Goal: Task Accomplishment & Management: Manage account settings

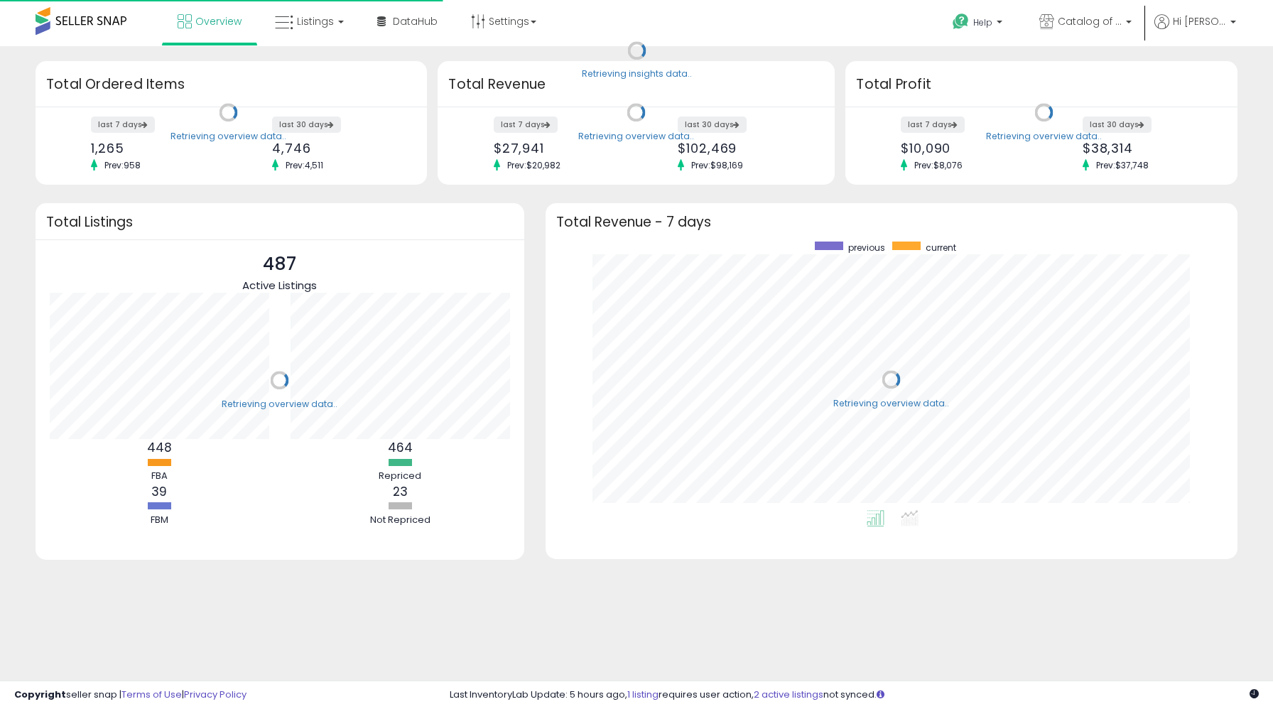
scroll to position [269, 664]
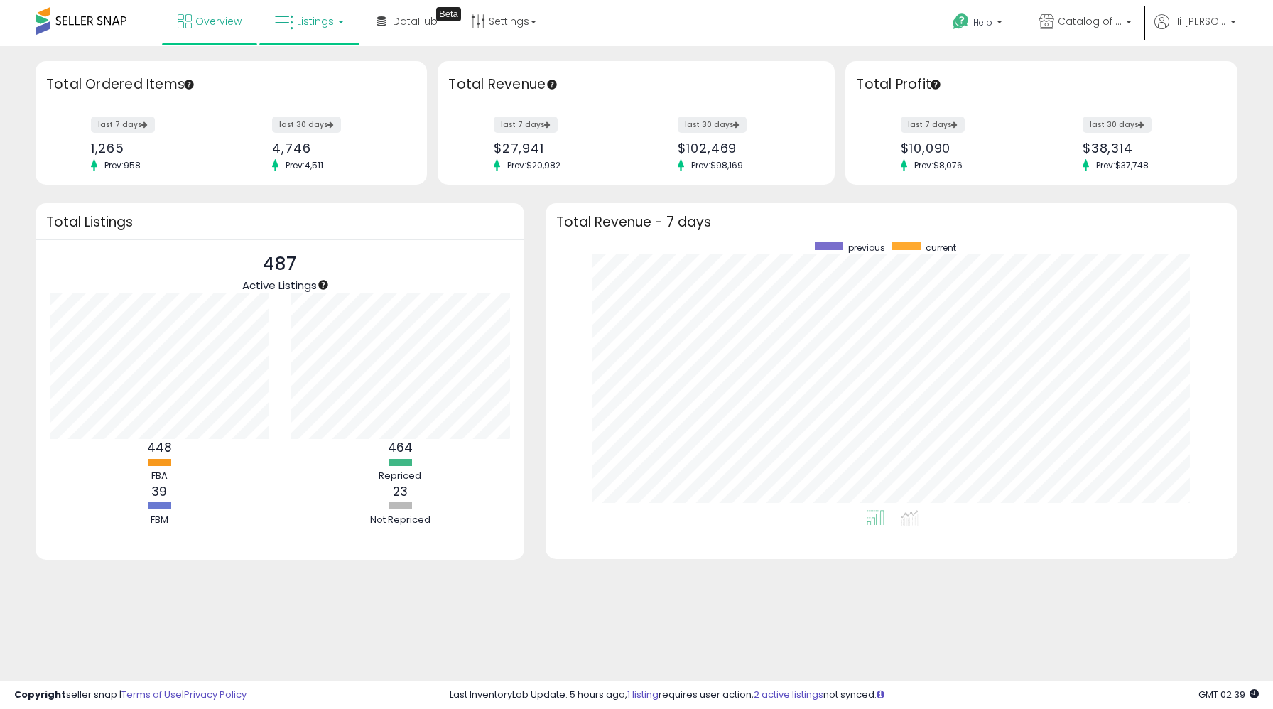
click at [310, 30] on link "Listings" at bounding box center [309, 21] width 90 height 43
click at [311, 85] on link at bounding box center [320, 73] width 98 height 28
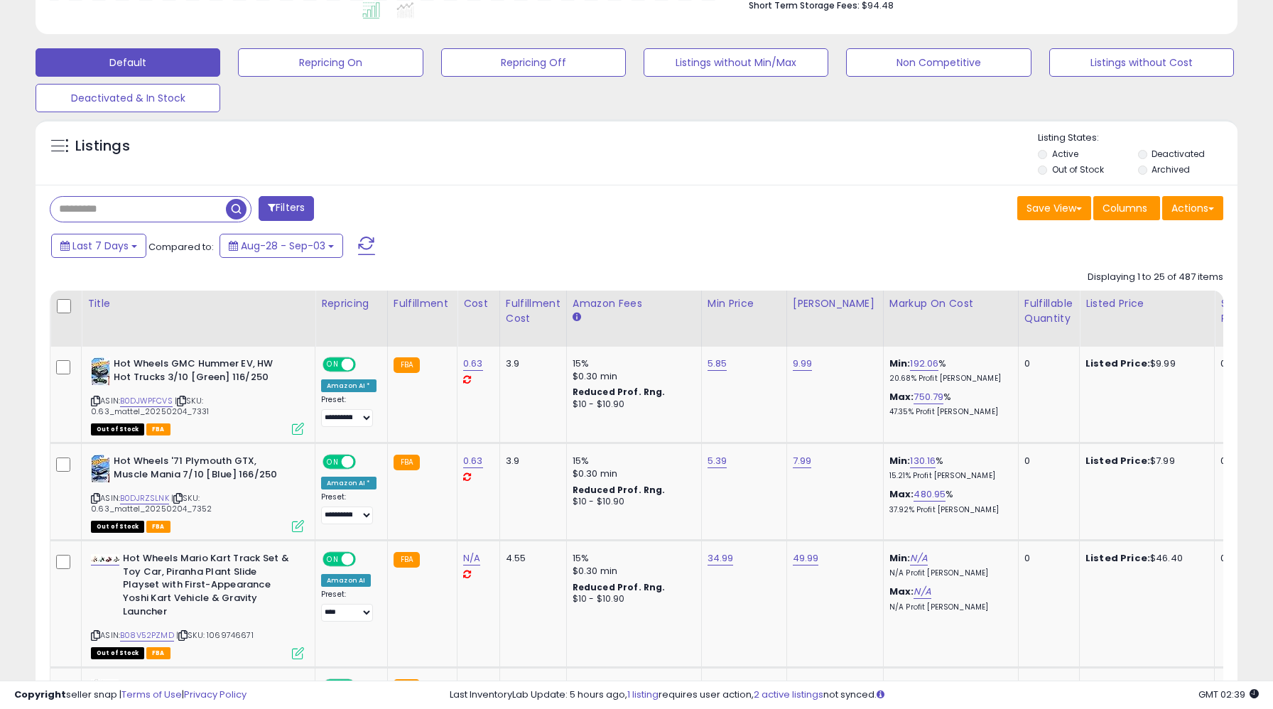
scroll to position [402, 0]
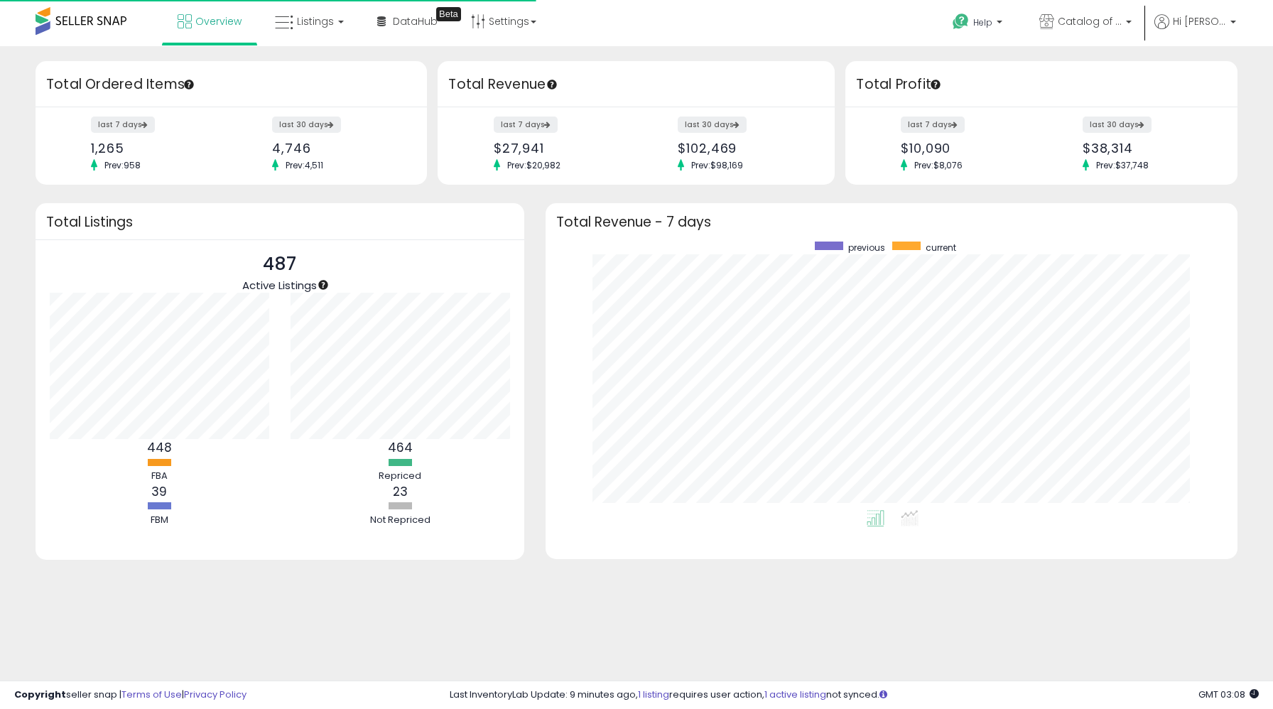
scroll to position [269, 664]
click at [297, 23] on span "Listings" at bounding box center [315, 21] width 37 height 14
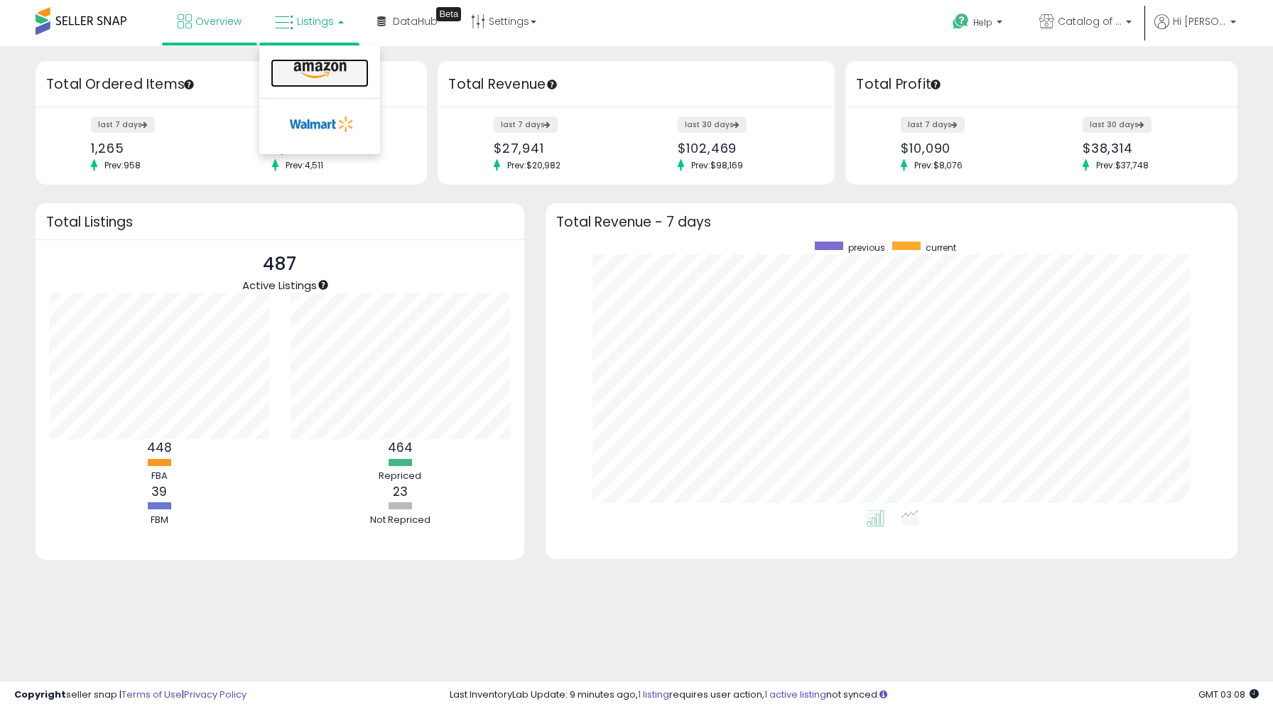
click at [320, 75] on icon at bounding box center [320, 70] width 62 height 18
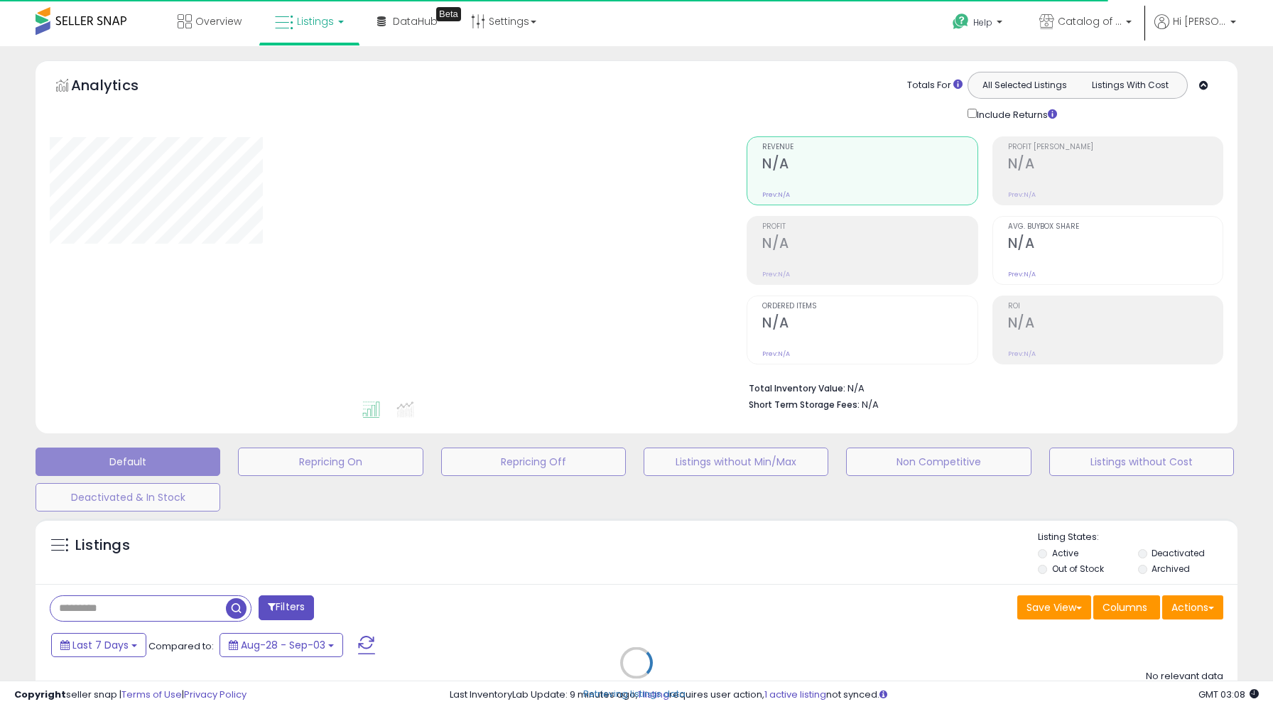
click at [171, 615] on div "Retrieving listings data.." at bounding box center [637, 674] width 1224 height 324
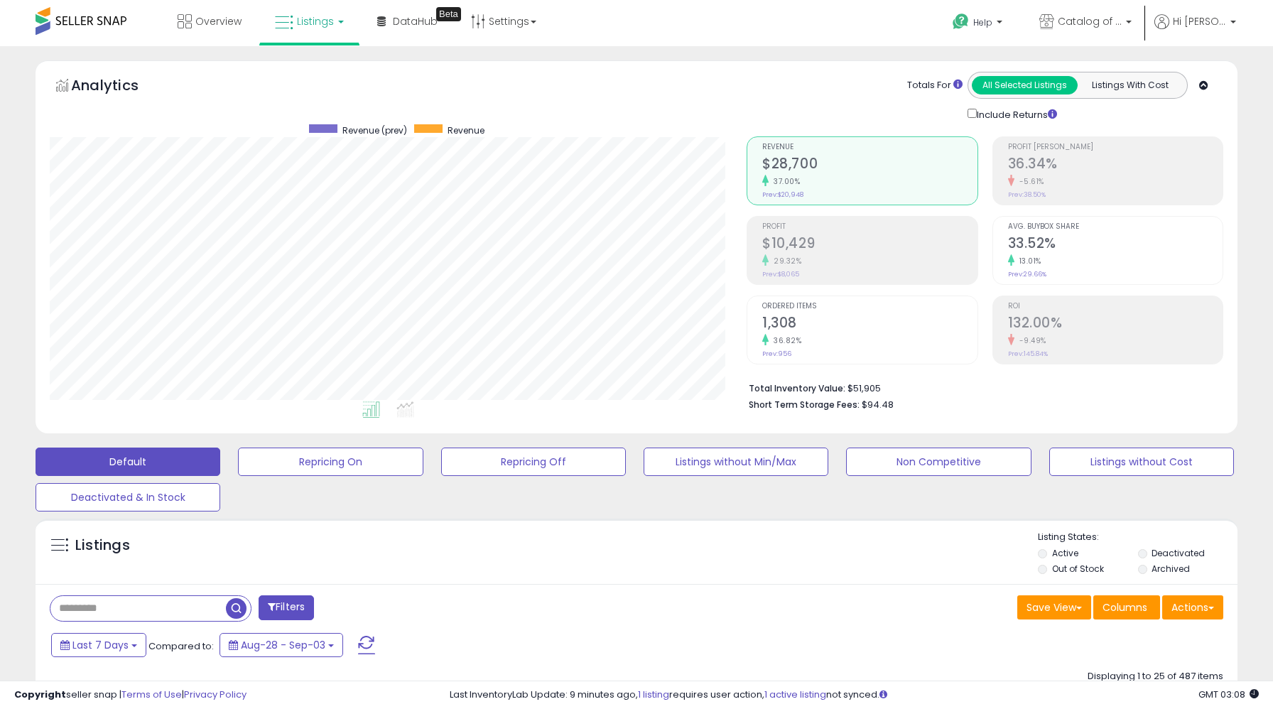
scroll to position [291, 697]
click at [166, 600] on input "text" at bounding box center [137, 608] width 175 height 25
paste input "**********"
type input "**********"
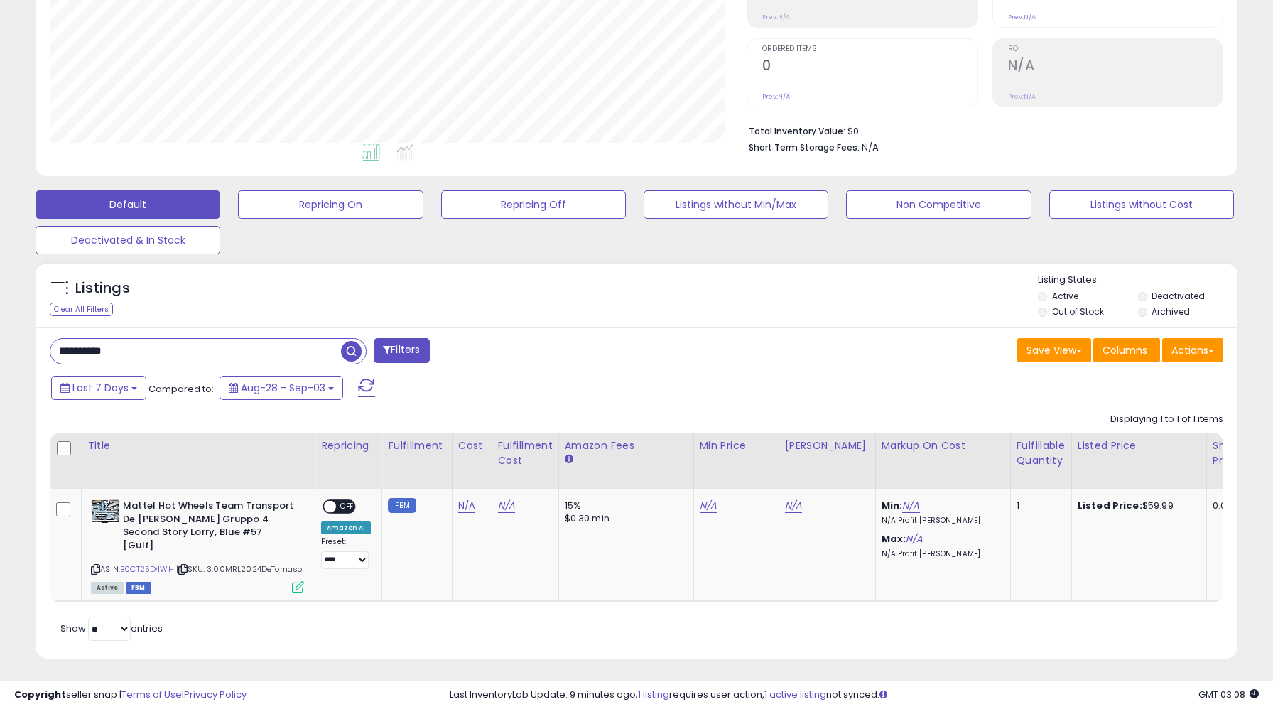
scroll to position [291, 697]
click at [701, 508] on link "N/A" at bounding box center [708, 506] width 17 height 14
type input "*****"
click button "submit" at bounding box center [748, 470] width 24 height 21
click at [787, 509] on link "N/A" at bounding box center [793, 506] width 17 height 14
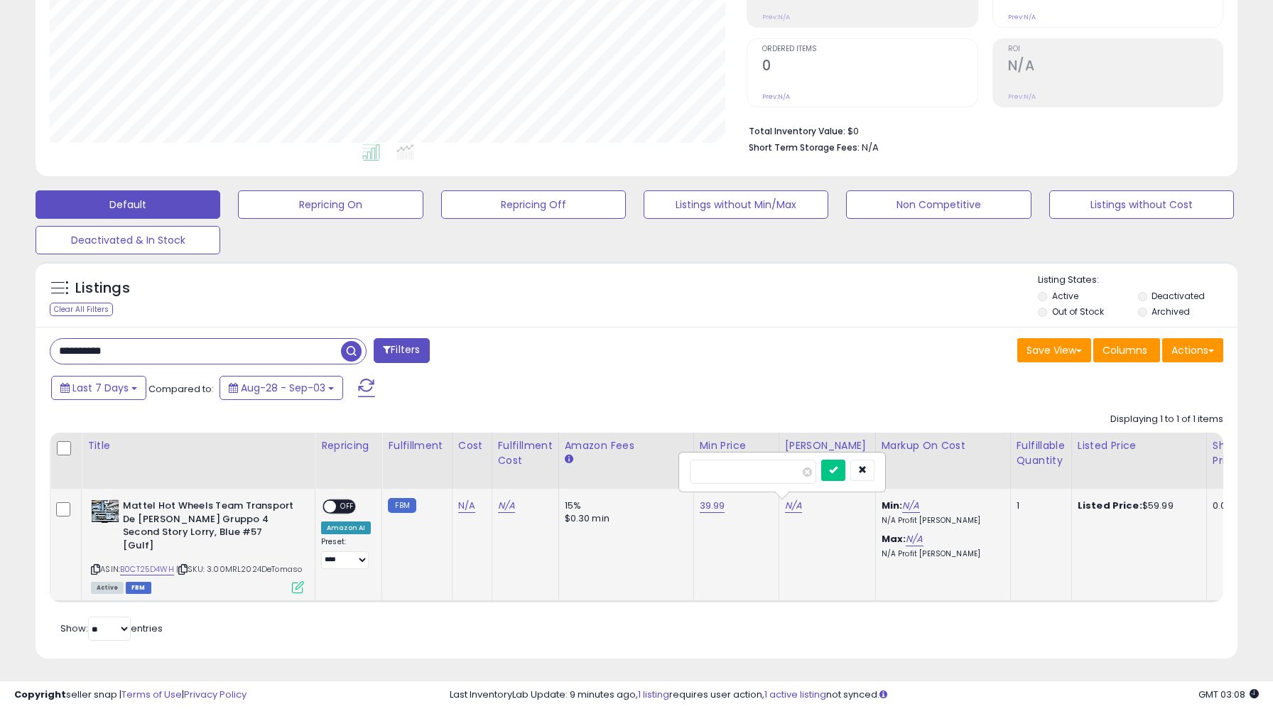
type input "*****"
click button "submit" at bounding box center [833, 470] width 24 height 21
click at [343, 499] on div "ON OFF" at bounding box center [339, 506] width 33 height 15
click at [350, 505] on span "OFF" at bounding box center [347, 507] width 23 height 12
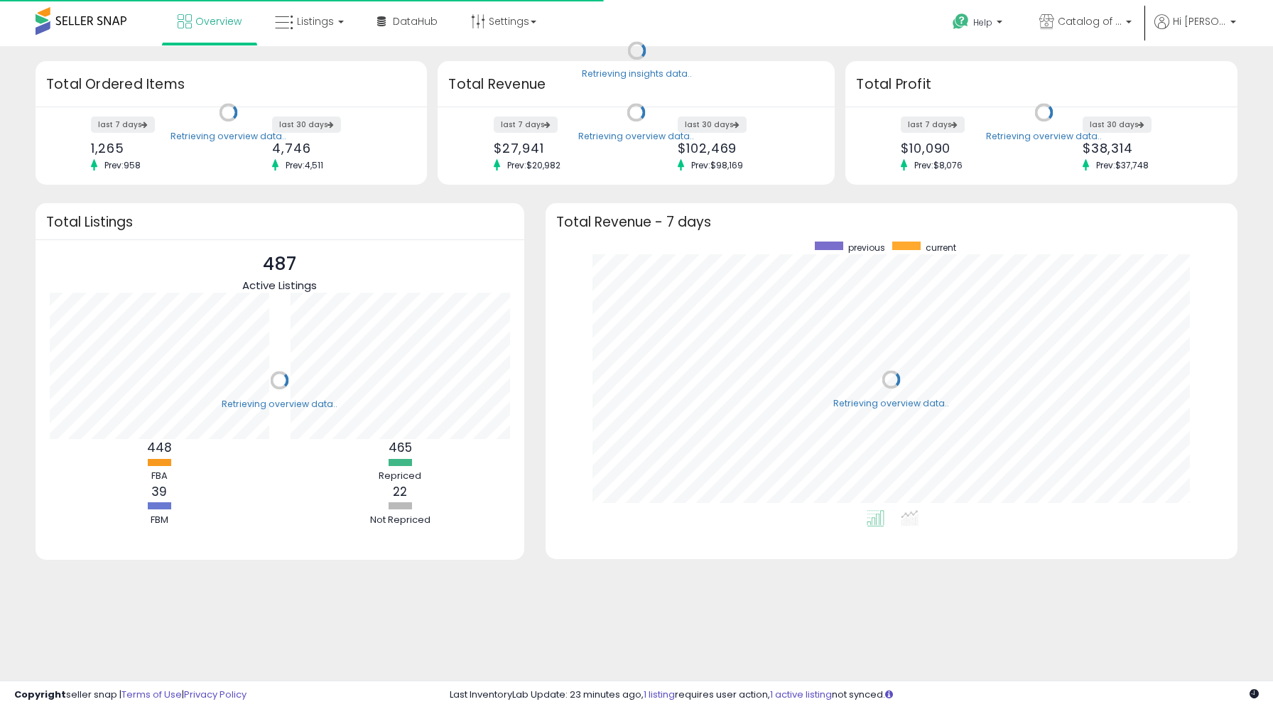
scroll to position [269, 664]
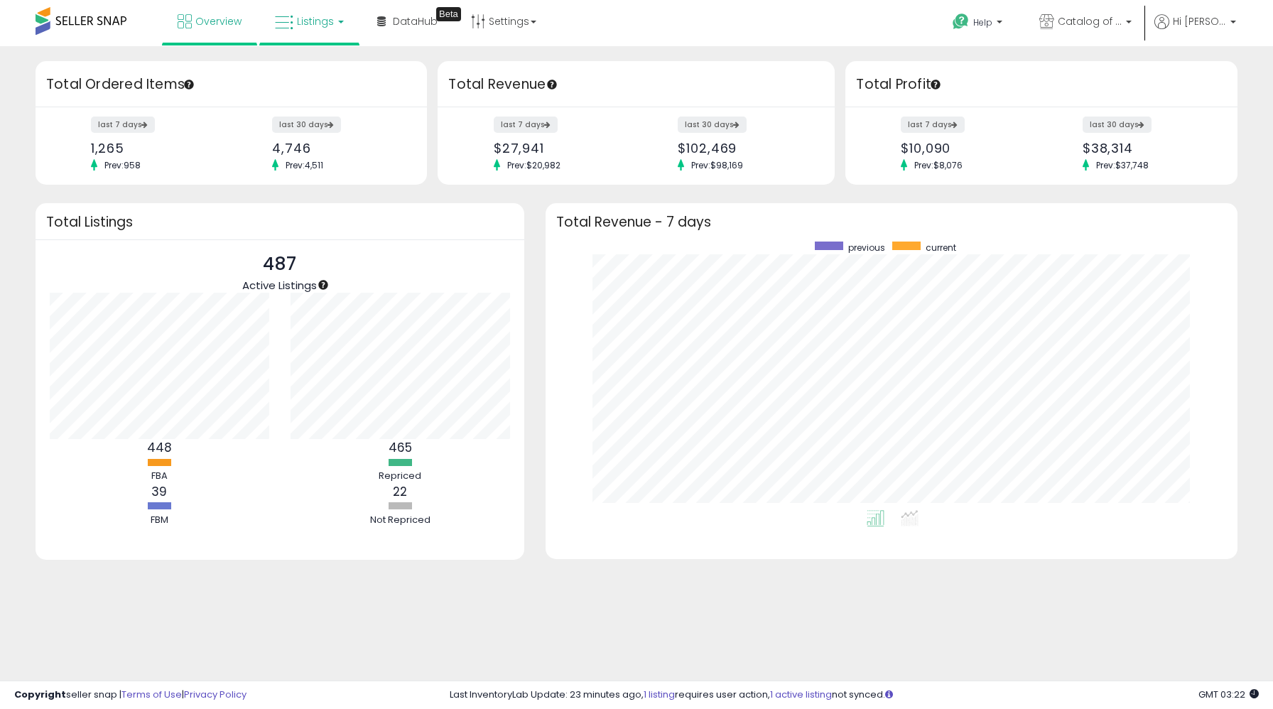
click at [299, 25] on span "Listings" at bounding box center [315, 21] width 37 height 14
click at [313, 61] on icon at bounding box center [320, 70] width 62 height 18
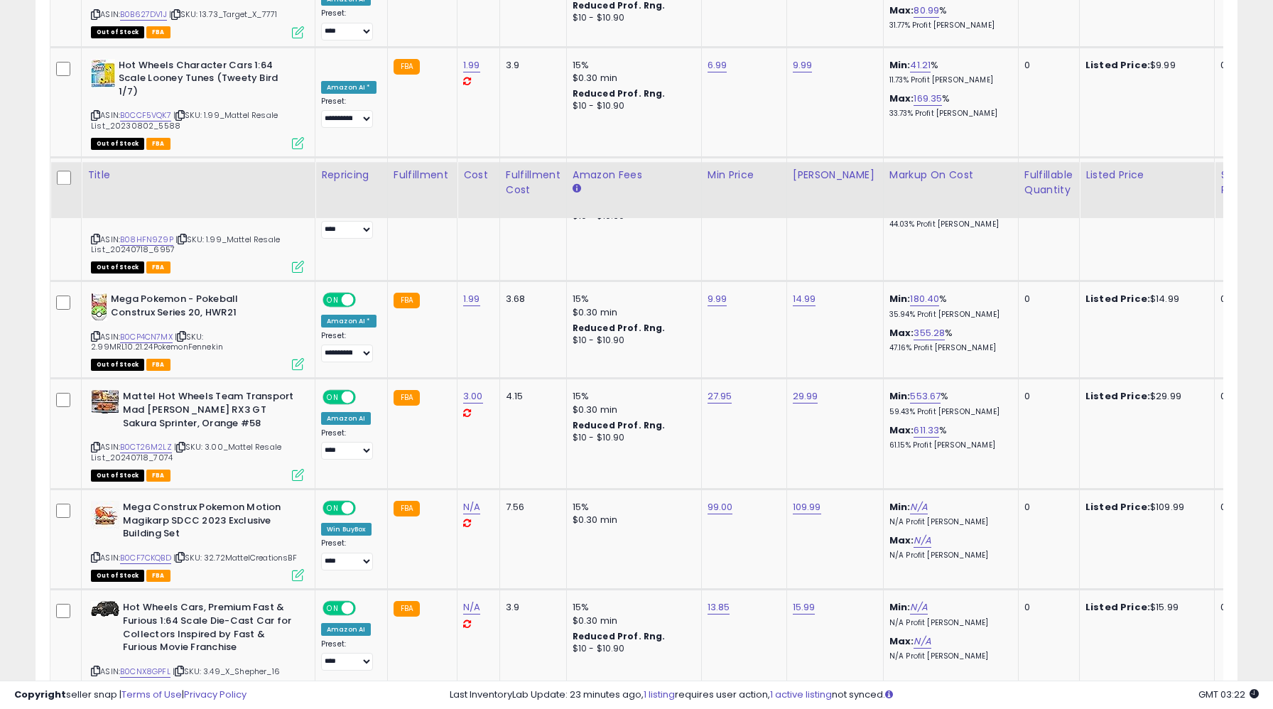
scroll to position [2351, 0]
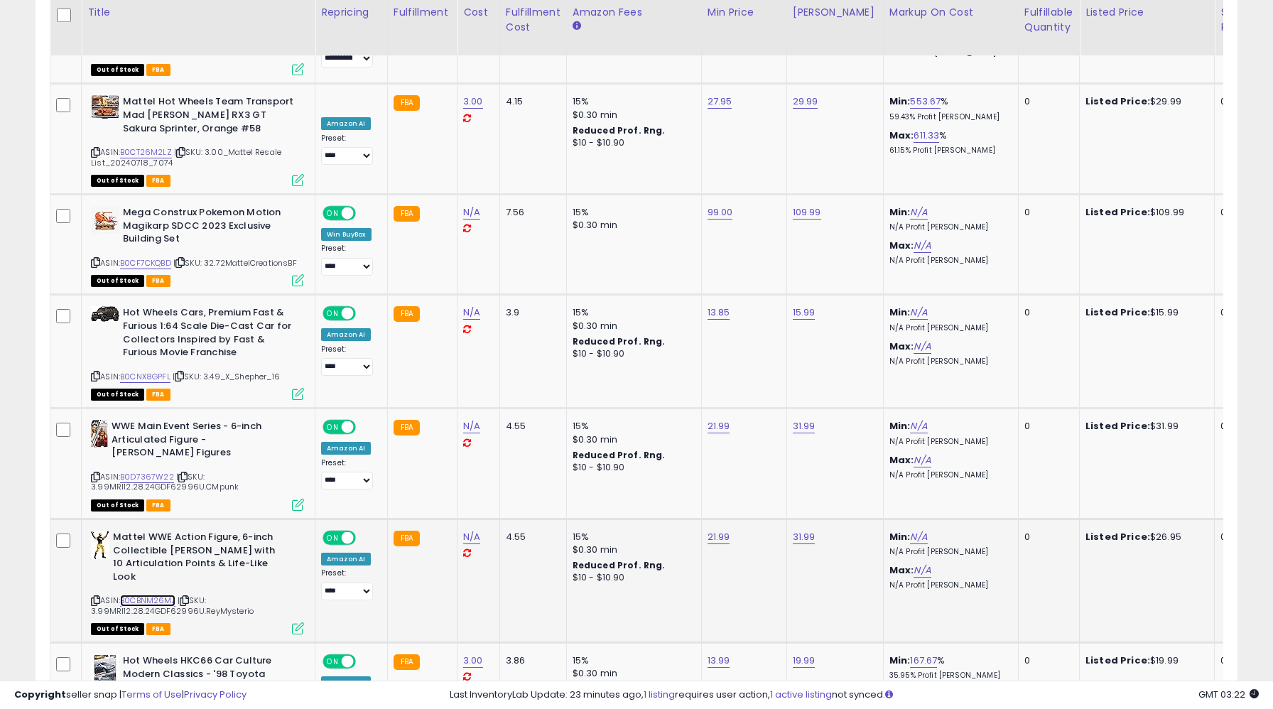
click at [142, 595] on link "B0CBNM26MJ" at bounding box center [147, 601] width 55 height 12
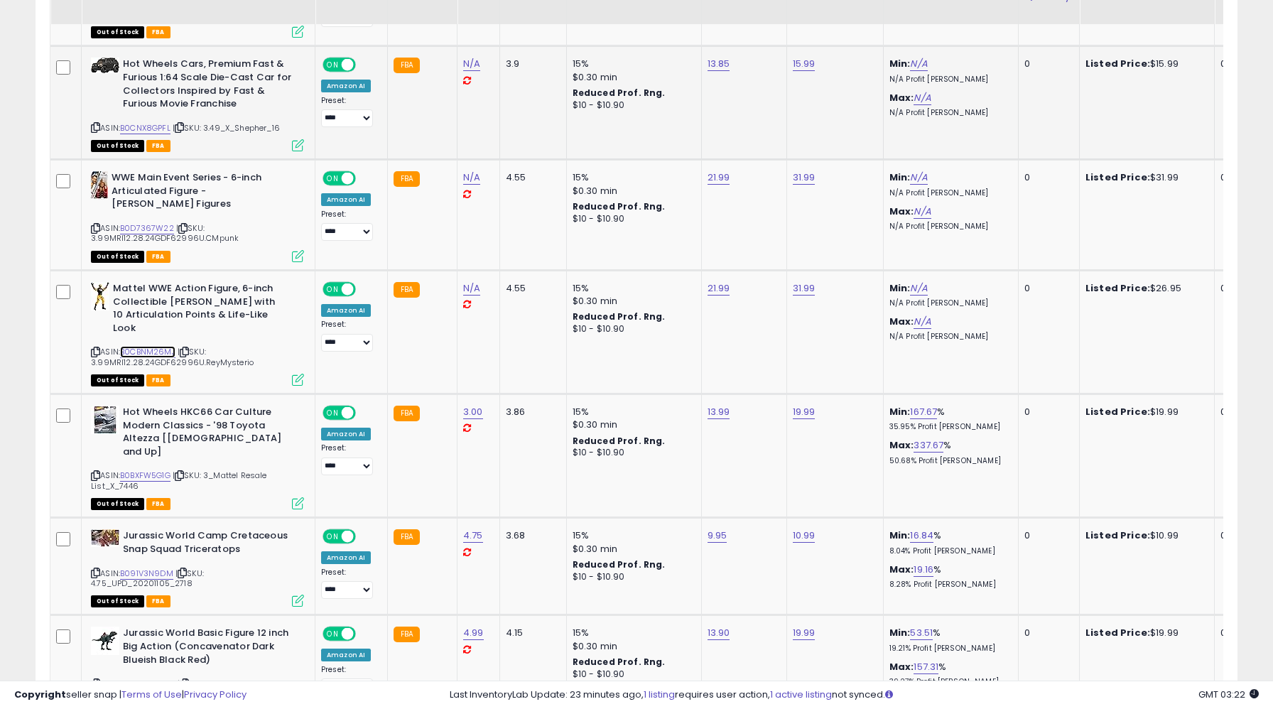
scroll to position [3060, 0]
